Goal: Transaction & Acquisition: Obtain resource

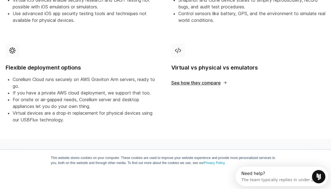
drag, startPoint x: 509, startPoint y: 343, endPoint x: 274, endPoint y: 176, distance: 288.5
click at [274, 176] on div "The team typically replies in under 2h" at bounding box center [278, 179] width 75 height 6
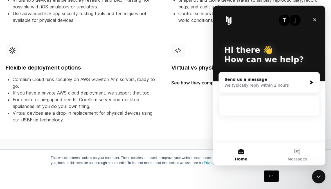
click at [268, 177] on link "OK" at bounding box center [271, 176] width 14 height 11
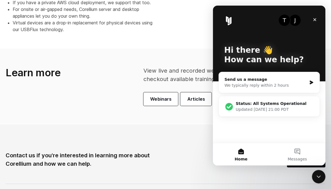
scroll to position [390, 0]
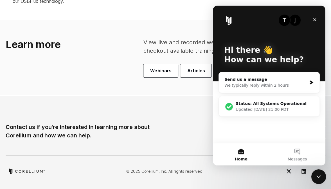
click at [314, 177] on div "Close Intercom Messenger" at bounding box center [317, 175] width 13 height 13
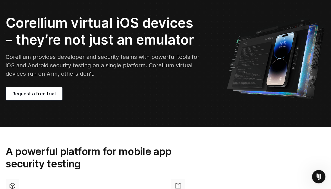
scroll to position [0, 0]
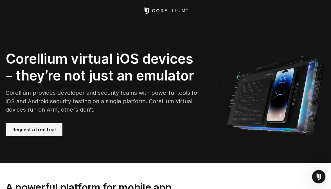
click at [52, 129] on span "Request a free trial" at bounding box center [33, 129] width 43 height 7
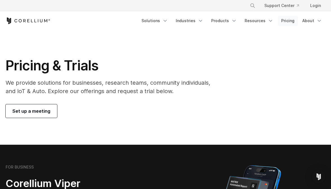
click at [291, 20] on link "Pricing" at bounding box center [287, 21] width 20 height 10
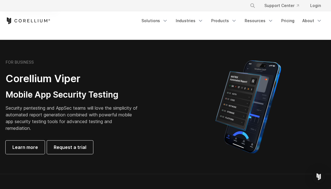
scroll to position [105, 0]
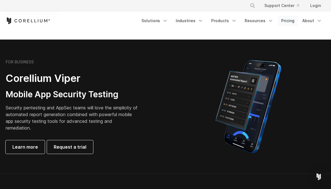
click at [287, 22] on link "Pricing" at bounding box center [287, 21] width 20 height 10
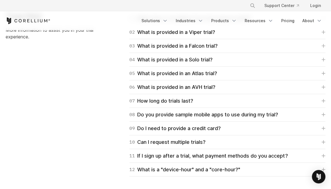
scroll to position [835, 0]
